Goal: Task Accomplishment & Management: Use online tool/utility

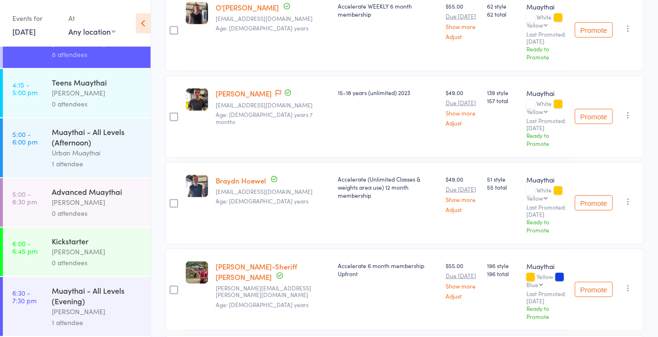
scroll to position [188, 0]
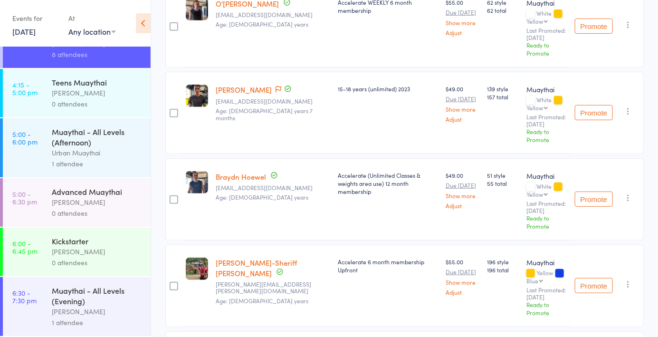
click at [100, 99] on div "0 attendees" at bounding box center [97, 103] width 91 height 11
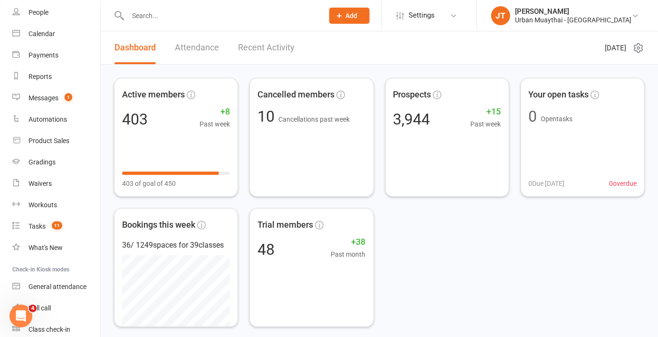
scroll to position [98, 0]
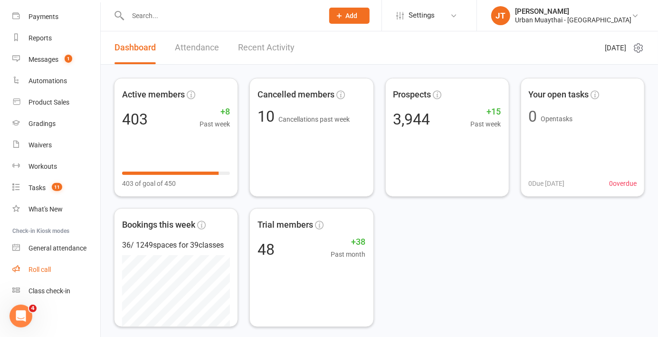
click at [59, 277] on link "Roll call" at bounding box center [56, 269] width 88 height 21
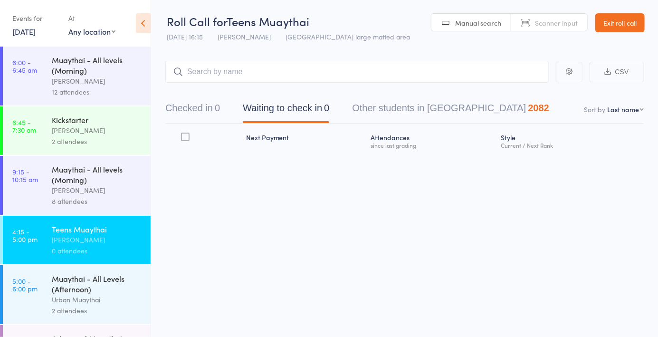
click at [481, 20] on span "Manual search" at bounding box center [478, 23] width 46 height 10
click at [183, 122] on button "Checked in 0" at bounding box center [192, 110] width 55 height 25
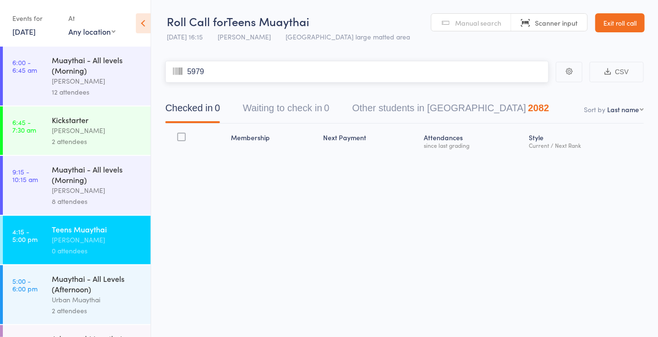
type input "5979"
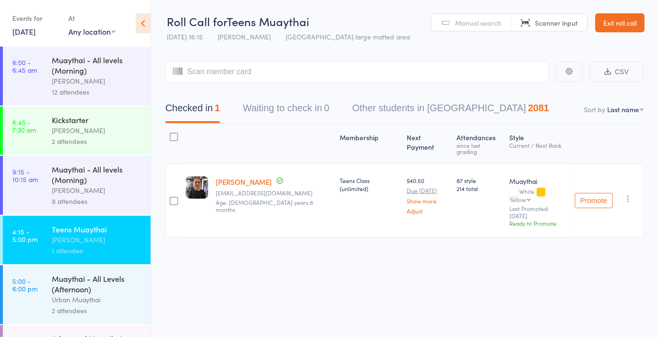
click at [472, 25] on span "Manual search" at bounding box center [478, 23] width 46 height 10
click at [246, 74] on input "search" at bounding box center [357, 72] width 384 height 22
click at [255, 76] on input "search" at bounding box center [357, 72] width 384 height 22
click at [230, 91] on div "Checked in 1 Waiting to check in 0 Other students in Muaythai 2081" at bounding box center [404, 103] width 479 height 41
click at [274, 98] on button "Waiting to check in 0" at bounding box center [286, 110] width 87 height 25
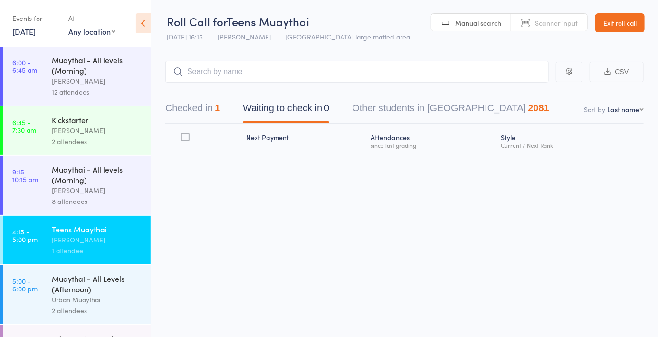
click at [194, 116] on button "Checked in 1" at bounding box center [192, 110] width 55 height 25
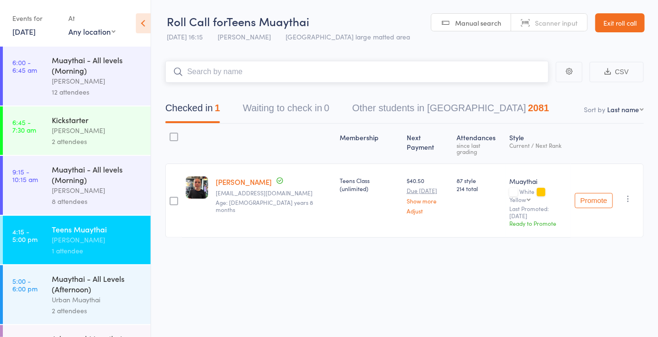
click at [251, 75] on input "search" at bounding box center [357, 72] width 384 height 22
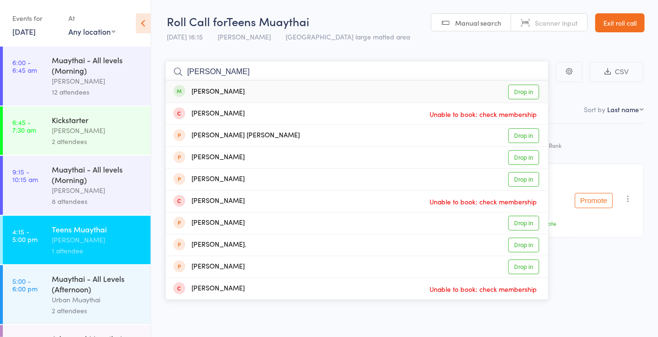
type input "Ana s"
click at [192, 96] on div "[PERSON_NAME]" at bounding box center [208, 92] width 71 height 11
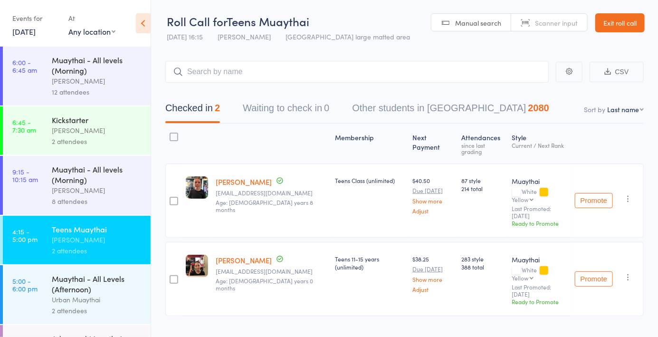
click at [466, 27] on span "Manual search" at bounding box center [478, 23] width 46 height 10
type input "1147"
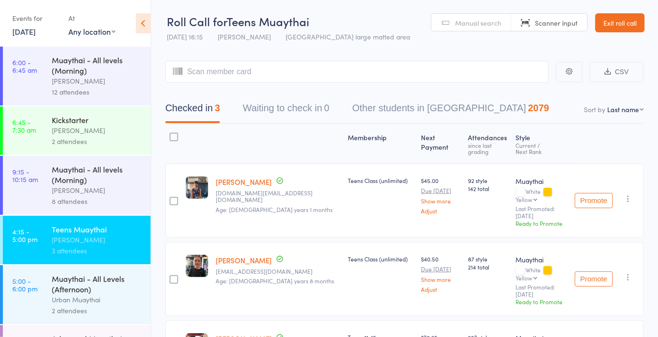
click at [487, 27] on link "Manual search" at bounding box center [472, 23] width 80 height 18
type input "1172"
click at [523, 89] on link "Drop in" at bounding box center [524, 92] width 31 height 15
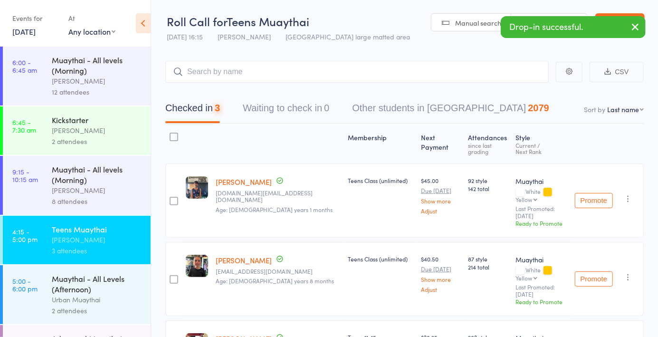
click at [469, 30] on link "Manual search" at bounding box center [472, 23] width 80 height 18
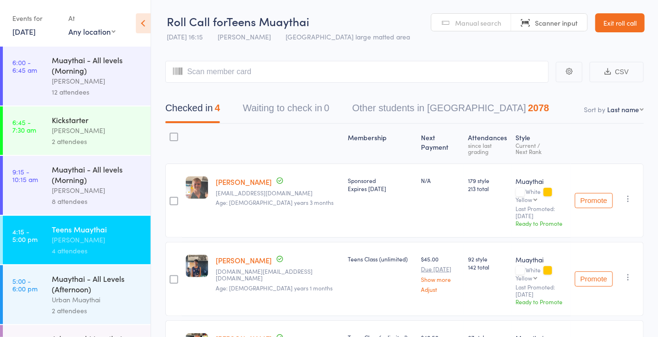
click at [490, 27] on span "Manual search" at bounding box center [478, 23] width 46 height 10
click at [270, 75] on input "search" at bounding box center [357, 72] width 384 height 22
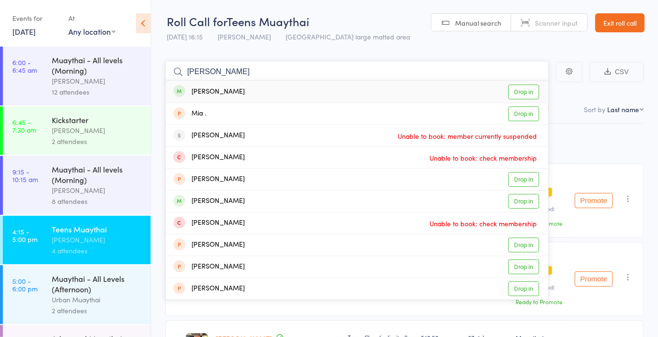
type input "Mia stol"
click at [522, 92] on link "Drop in" at bounding box center [524, 92] width 31 height 15
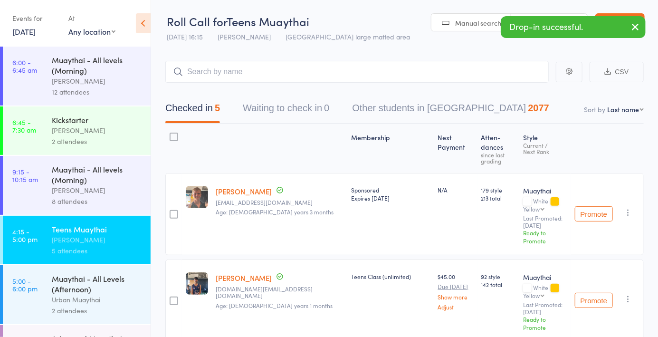
click at [471, 30] on link "Manual search" at bounding box center [472, 23] width 80 height 18
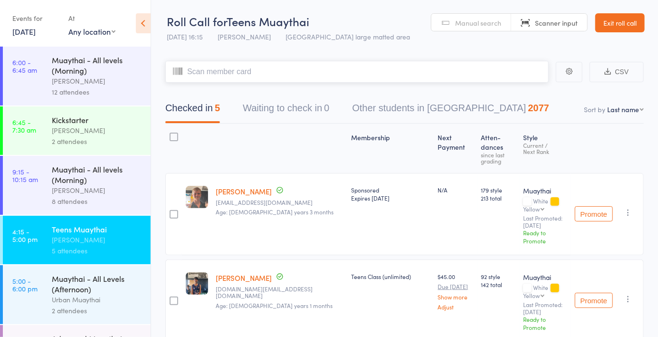
click at [246, 68] on input "search" at bounding box center [357, 72] width 384 height 22
type input "6134"
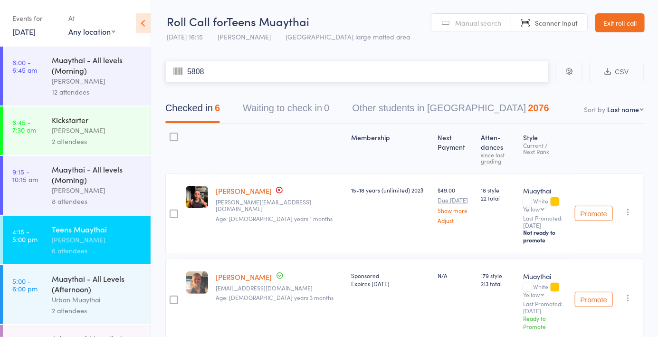
type input "5808"
type input "5930"
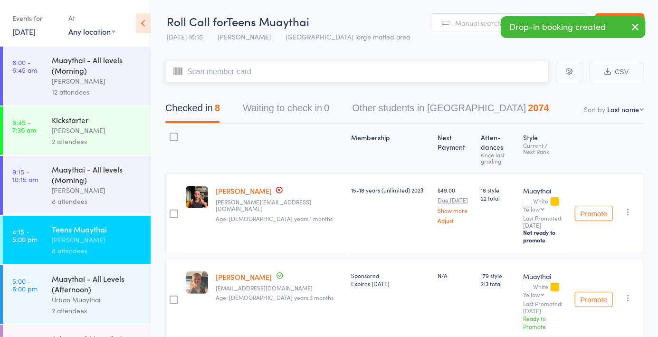
click at [627, 115] on nav "Checked in 8 Waiting to check in 0 Other students in Muaythai 2074" at bounding box center [404, 110] width 501 height 25
click at [628, 115] on nav "Checked in 8 Waiting to check in 0 Other students in Muaythai 2074" at bounding box center [404, 110] width 501 height 25
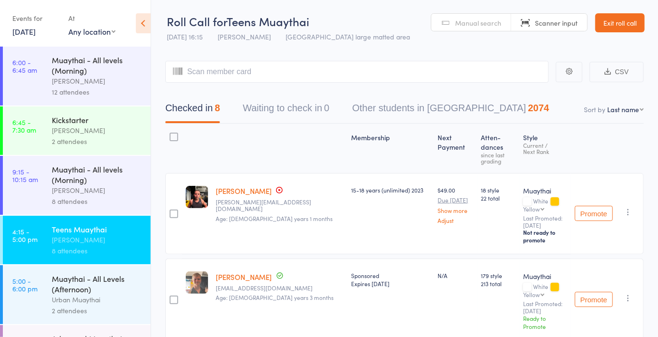
click at [632, 114] on select "First name Last name Birthday today? Behind on payments? Check in time Next pay…" at bounding box center [625, 110] width 37 height 10
select select "4"
click at [607, 105] on select "First name Last name Birthday today? Behind on payments? Check in time Next pay…" at bounding box center [625, 110] width 37 height 10
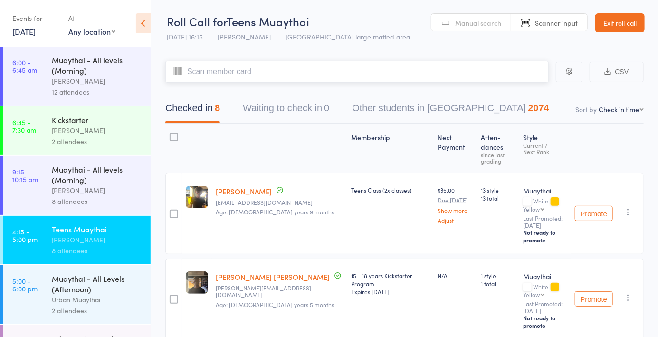
click at [216, 62] on input "search" at bounding box center [357, 72] width 384 height 22
click at [472, 31] on header "Roll Call for Teens Muaythai 15 Sep 16:15 Tiago Zanon Miami large matted area M…" at bounding box center [404, 23] width 507 height 47
click at [468, 19] on span "Manual search" at bounding box center [478, 23] width 46 height 10
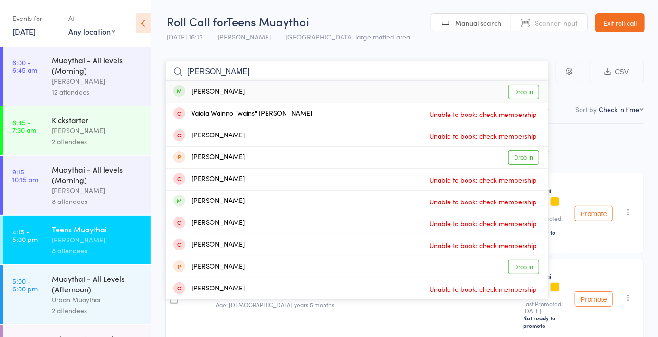
type input "Tyrell"
click at [521, 92] on link "Drop in" at bounding box center [524, 92] width 31 height 15
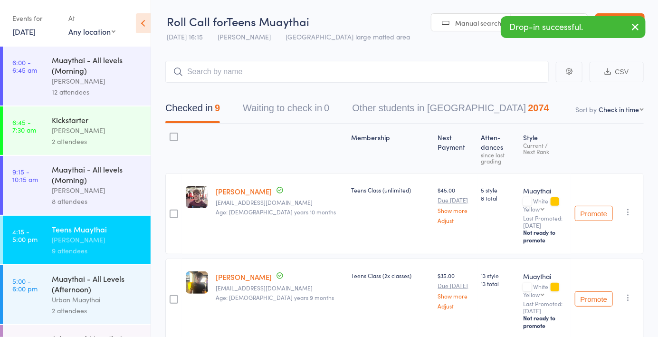
click at [462, 27] on span "Manual search" at bounding box center [478, 23] width 46 height 10
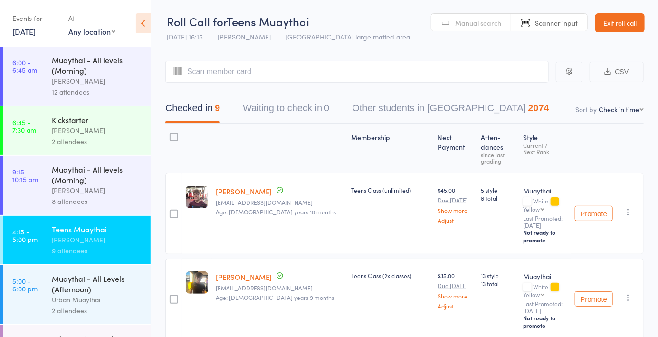
click at [491, 21] on span "Manual search" at bounding box center [478, 23] width 46 height 10
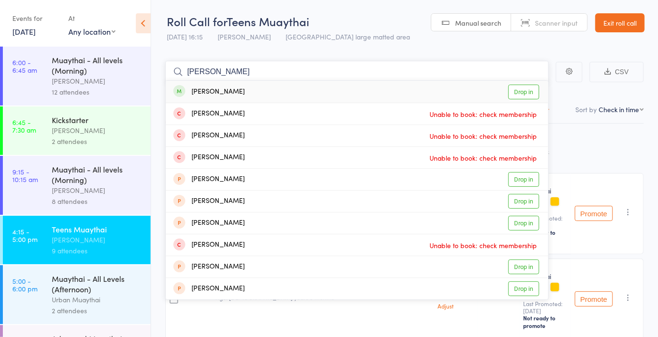
type input "Joseph burg"
click at [527, 91] on link "Drop in" at bounding box center [524, 92] width 31 height 15
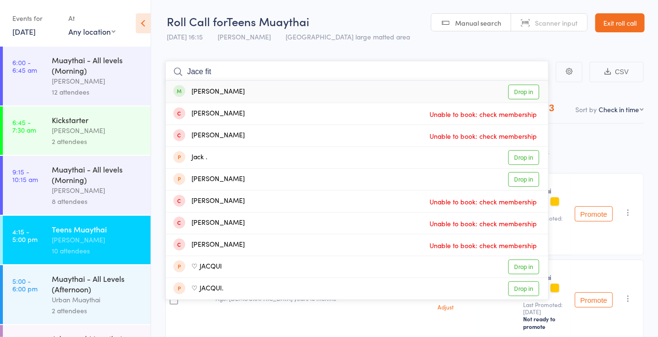
type input "Jace fit"
click at [525, 92] on link "Drop in" at bounding box center [524, 92] width 31 height 15
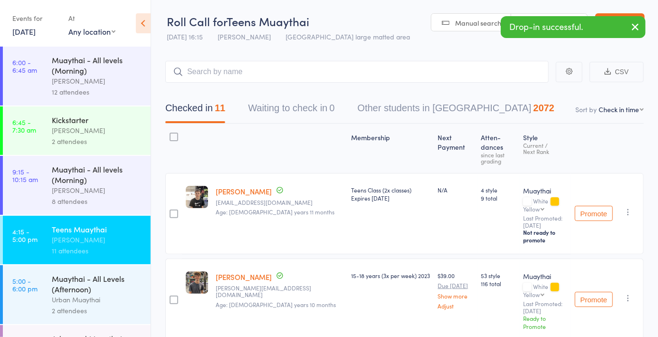
click at [468, 30] on link "Manual search" at bounding box center [472, 23] width 80 height 18
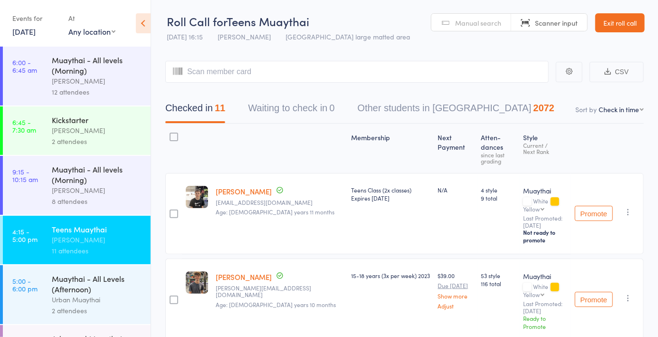
click at [635, 23] on link "Exit roll call" at bounding box center [620, 22] width 49 height 19
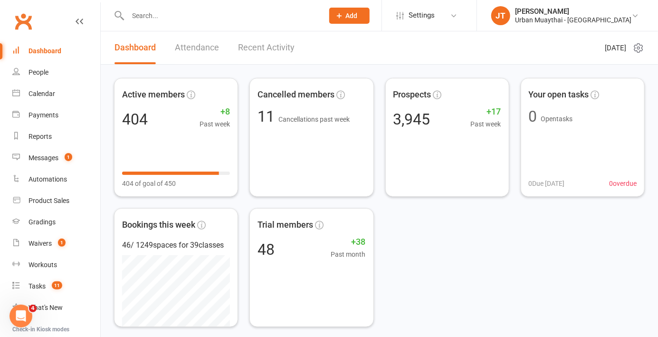
scroll to position [98, 0]
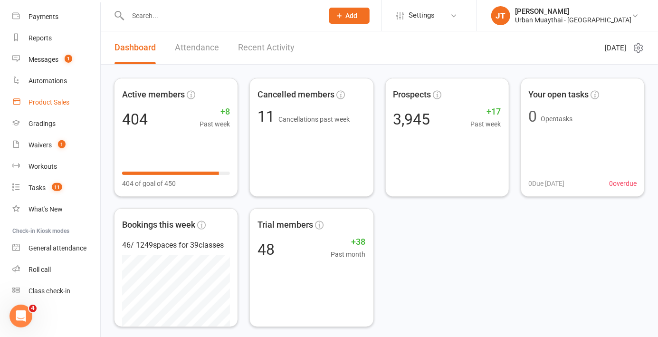
click at [67, 109] on link "Product Sales" at bounding box center [56, 102] width 88 height 21
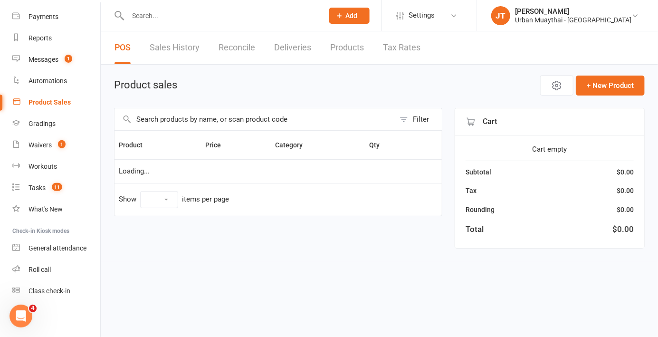
select select "10"
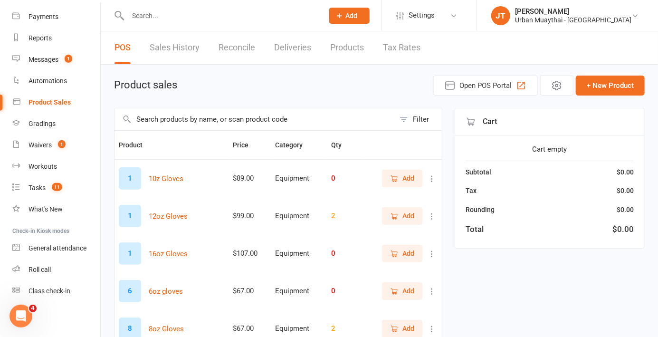
click at [53, 38] on link "Reports" at bounding box center [56, 38] width 88 height 21
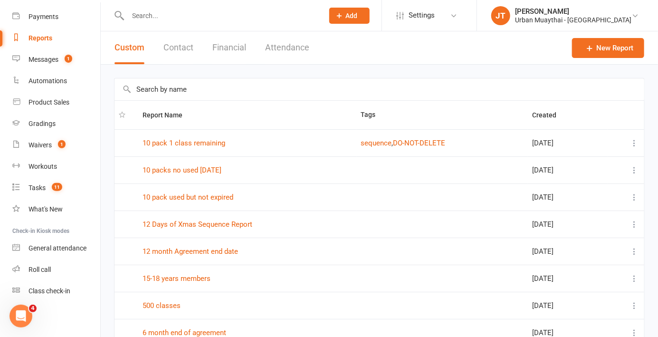
click at [234, 49] on button "Financial" at bounding box center [229, 47] width 34 height 33
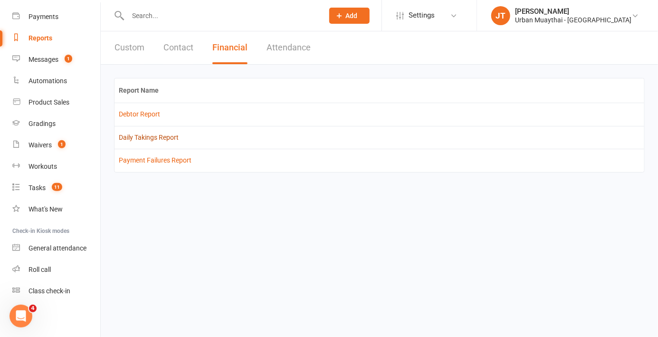
click at [154, 140] on link "Daily Takings Report" at bounding box center [149, 138] width 60 height 8
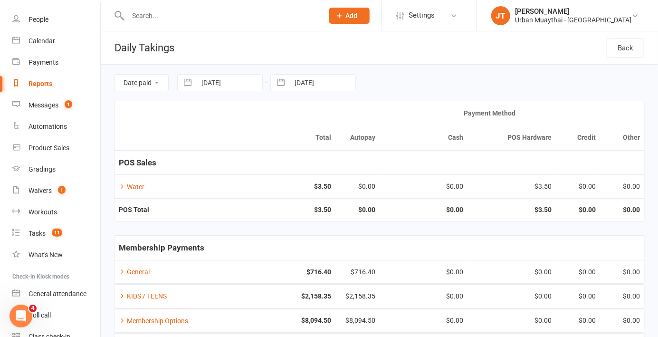
scroll to position [98, 0]
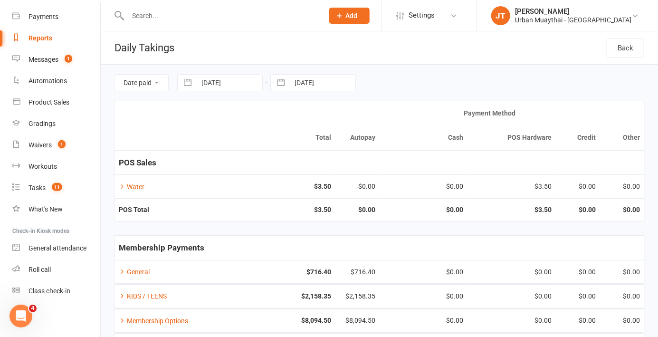
click at [61, 103] on div "Product Sales" at bounding box center [49, 102] width 41 height 8
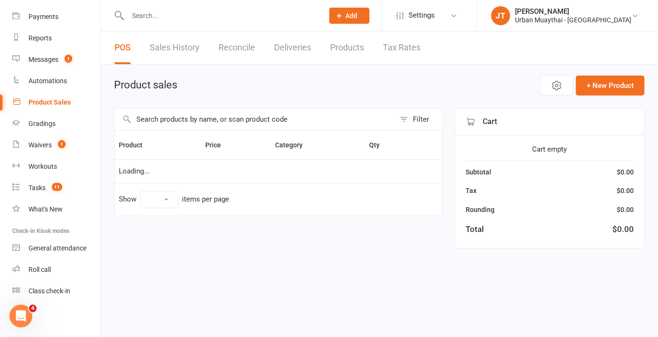
select select "10"
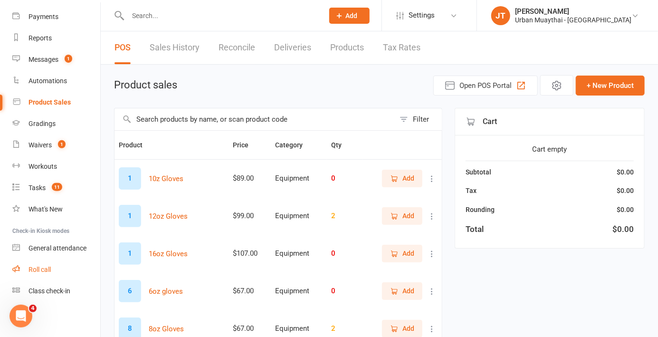
click at [53, 266] on link "Roll call" at bounding box center [56, 269] width 88 height 21
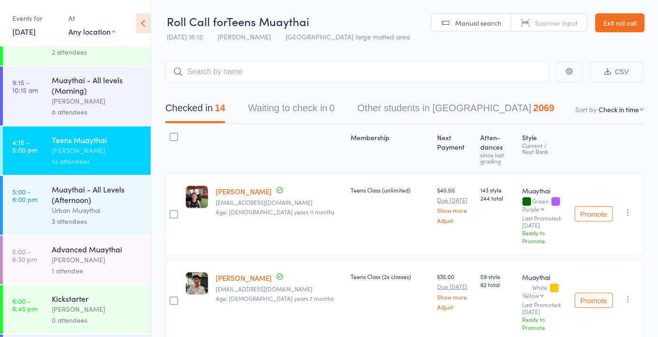
scroll to position [147, 0]
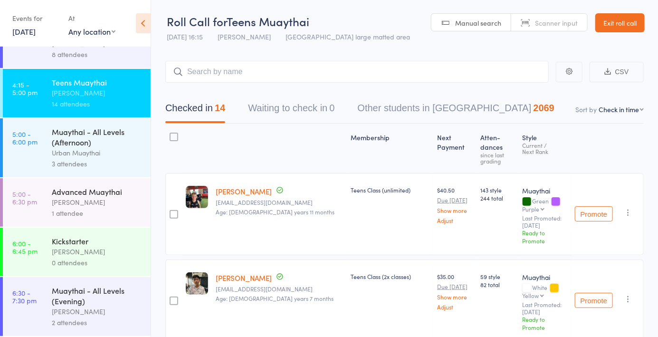
click at [103, 211] on div "1 attendee" at bounding box center [97, 213] width 91 height 11
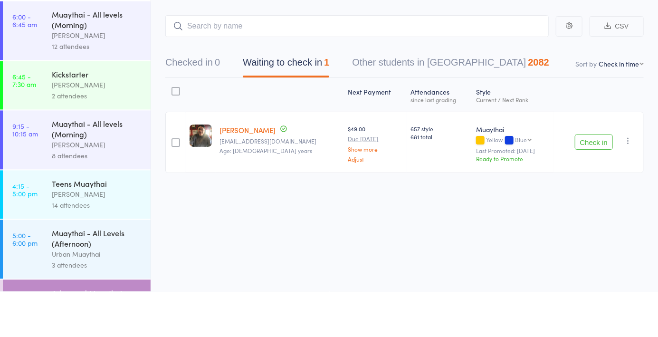
click at [587, 190] on button "Check in" at bounding box center [594, 187] width 38 height 15
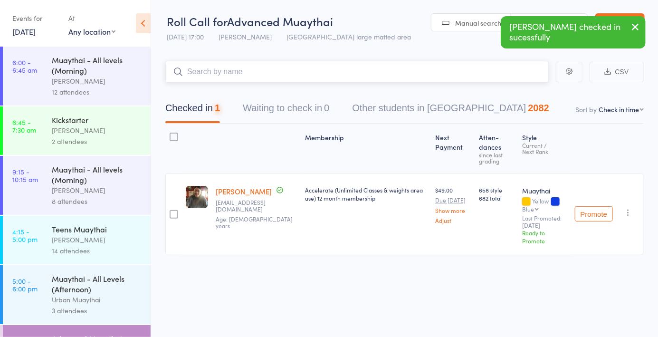
click at [239, 74] on input "search" at bounding box center [357, 72] width 384 height 22
click at [456, 25] on span "Manual search" at bounding box center [478, 23] width 46 height 10
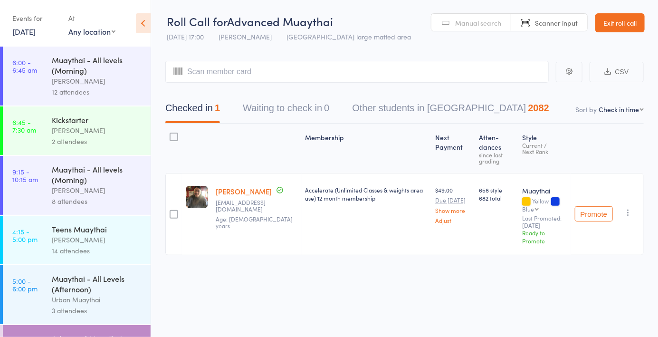
click at [484, 27] on span "Manual search" at bounding box center [478, 23] width 46 height 10
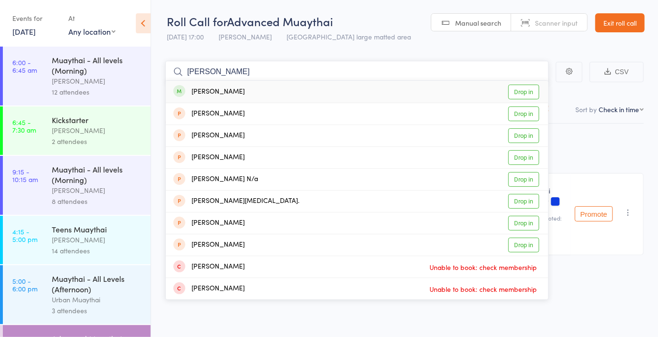
type input "[PERSON_NAME]"
click at [523, 98] on link "Drop in" at bounding box center [524, 92] width 31 height 15
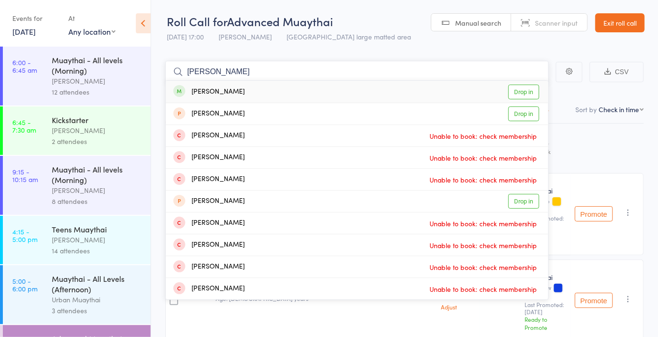
type input "[PERSON_NAME]"
click at [532, 98] on link "Drop in" at bounding box center [524, 92] width 31 height 15
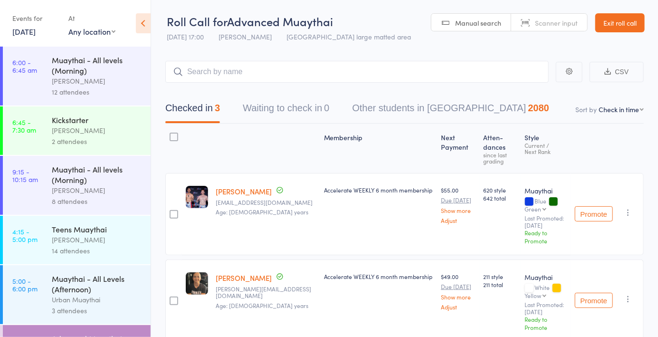
click at [471, 22] on span "Manual search" at bounding box center [478, 23] width 46 height 10
click at [475, 28] on link "Manual search" at bounding box center [472, 23] width 80 height 18
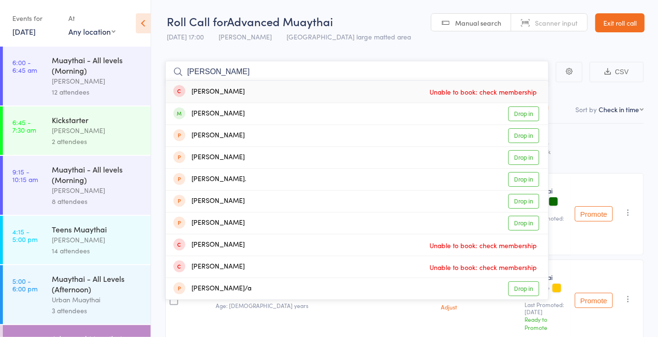
type input "[PERSON_NAME]"
click at [525, 118] on link "Drop in" at bounding box center [524, 113] width 31 height 15
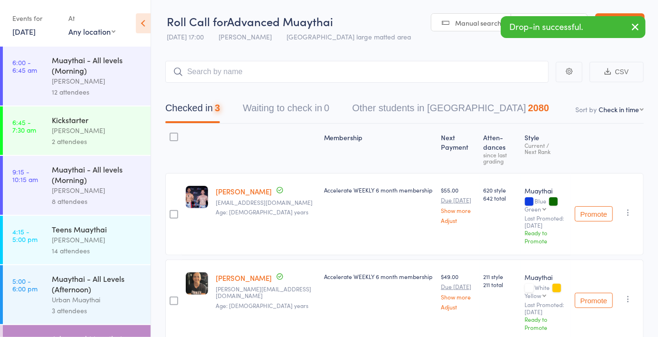
click at [483, 25] on span "Manual search" at bounding box center [478, 23] width 46 height 10
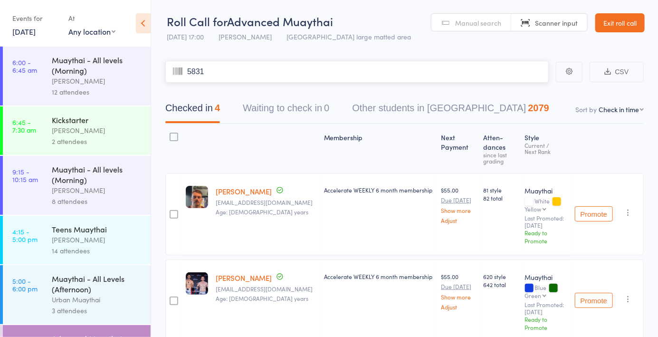
type input "5831"
type input "3572"
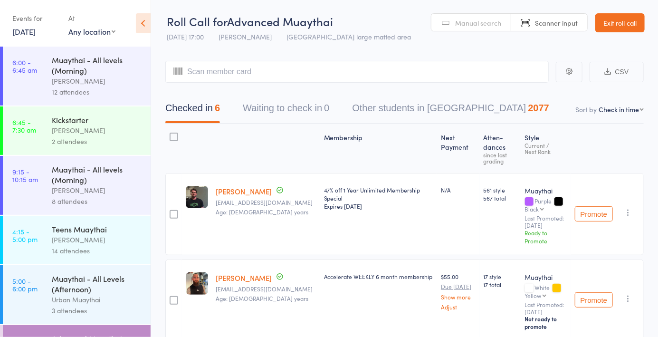
click at [488, 21] on span "Manual search" at bounding box center [478, 23] width 46 height 10
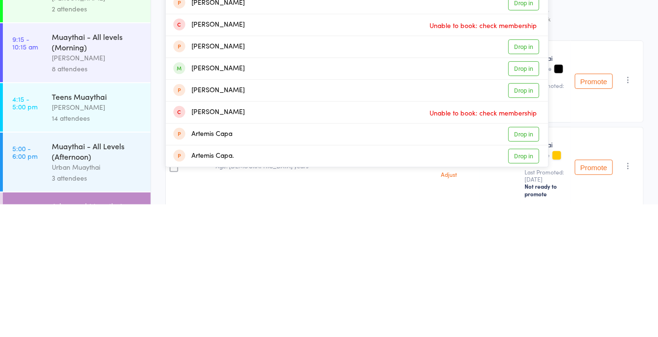
type input "[PERSON_NAME]"
click at [522, 202] on link "Drop in" at bounding box center [524, 201] width 31 height 15
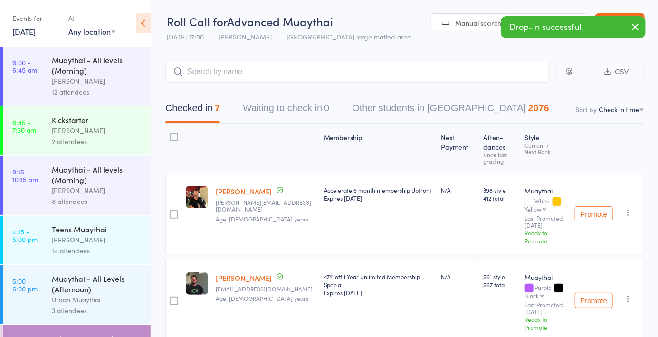
click at [481, 27] on span "Manual search" at bounding box center [478, 23] width 46 height 10
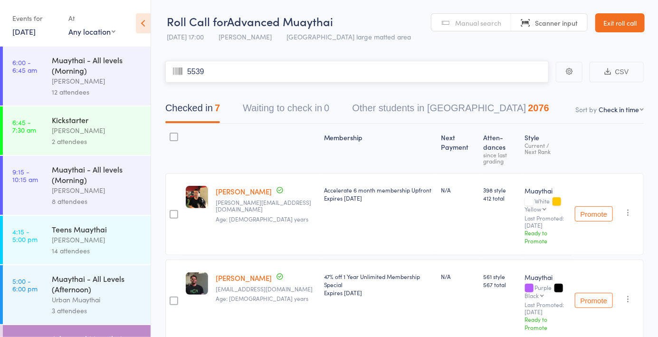
type input "5539"
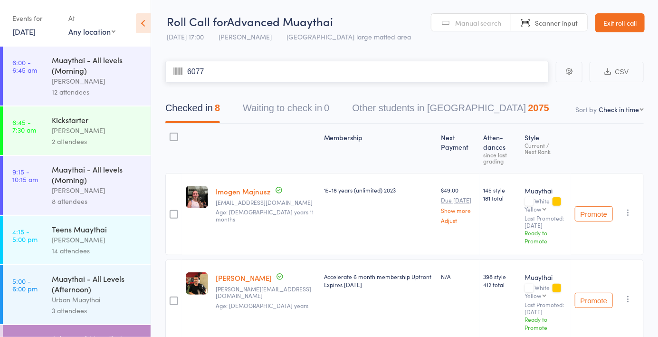
type input "6077"
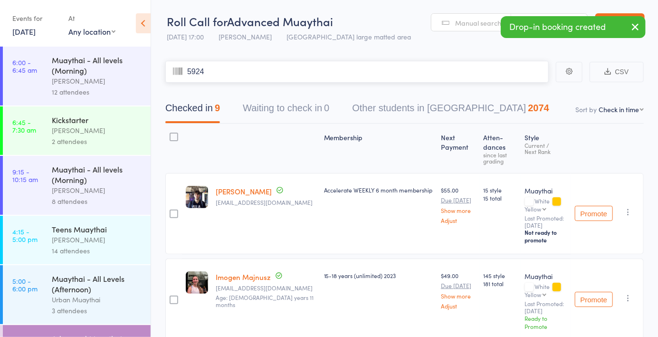
type input "5924"
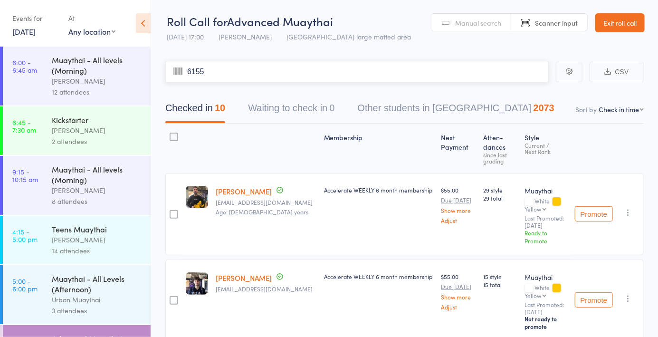
type input "6155"
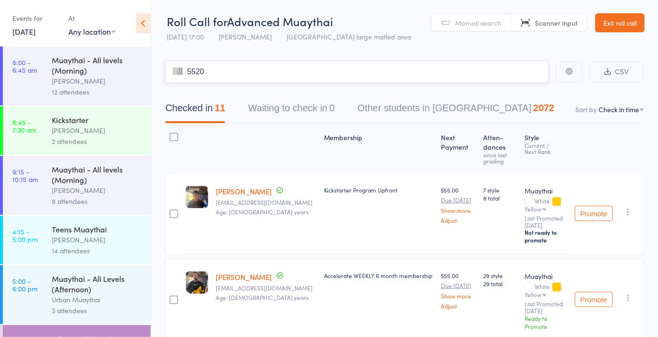
type input "5520"
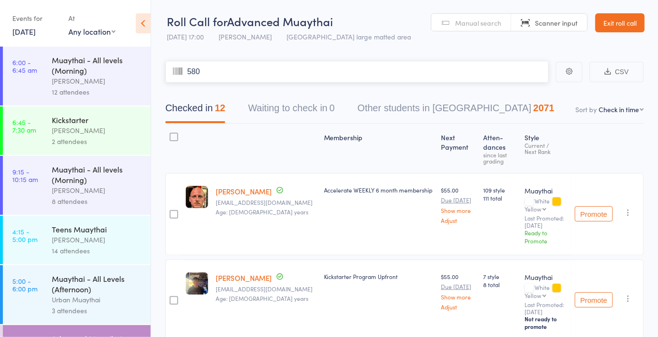
type input "5801"
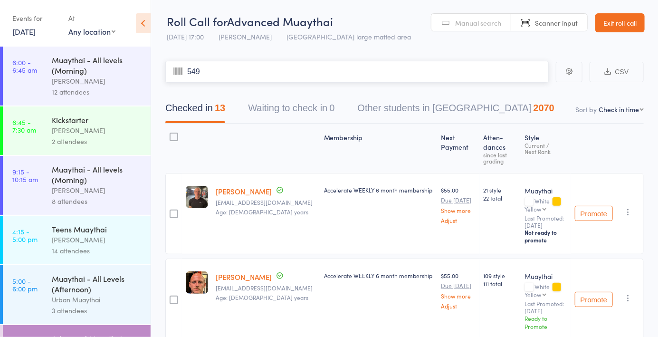
type input "5495"
type input "0899"
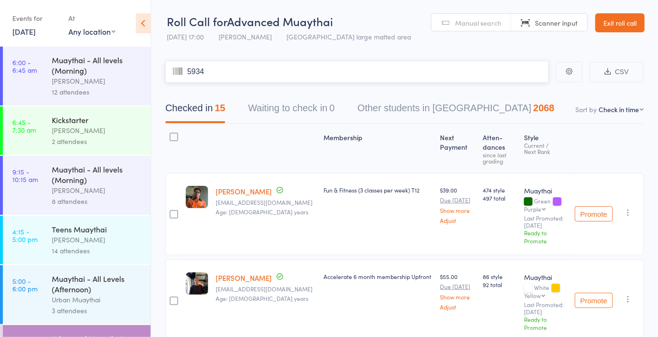
type input "5934"
type input "5448"
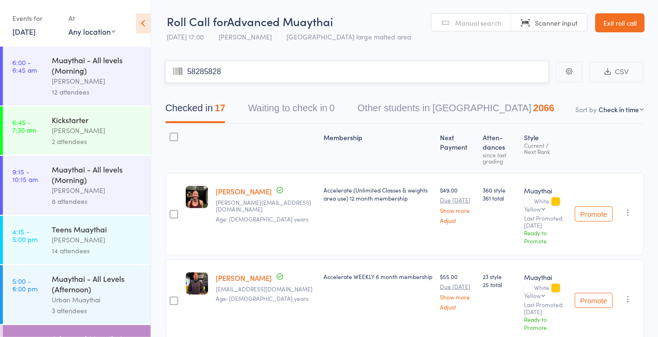
type input "58285828"
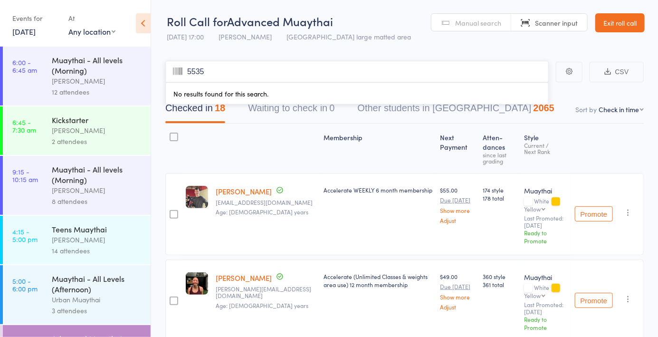
type input "5535"
